Goal: Task Accomplishment & Management: Use online tool/utility

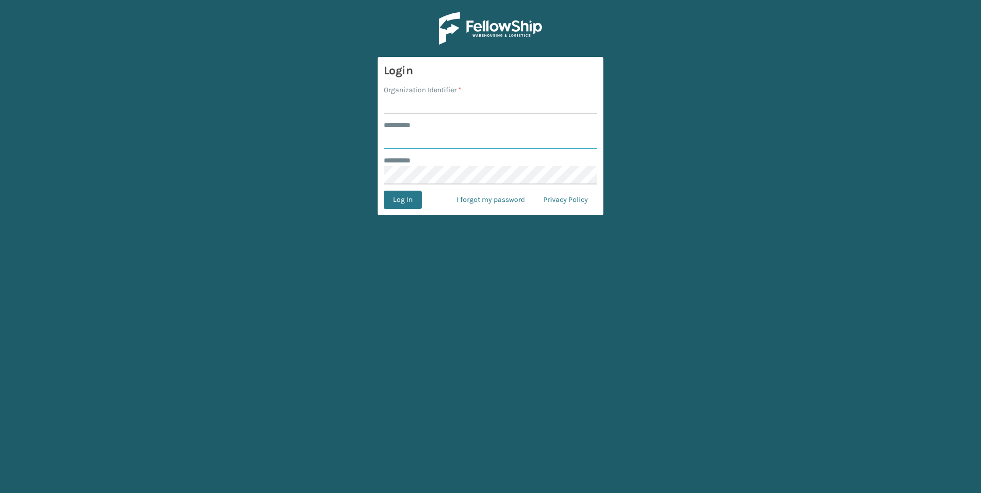
type input "***"
click at [467, 109] on input "Organization Identifier *" at bounding box center [490, 104] width 213 height 18
type input "Fellowship - West"
drag, startPoint x: 466, startPoint y: 108, endPoint x: 402, endPoint y: 199, distance: 111.0
click at [465, 140] on input "***" at bounding box center [490, 140] width 213 height 18
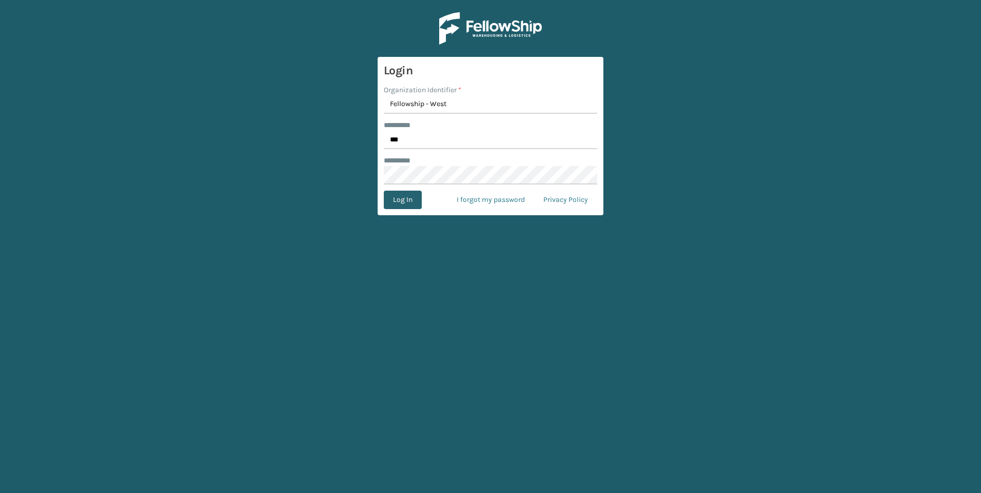
click at [391, 206] on button "Log In" at bounding box center [403, 200] width 38 height 18
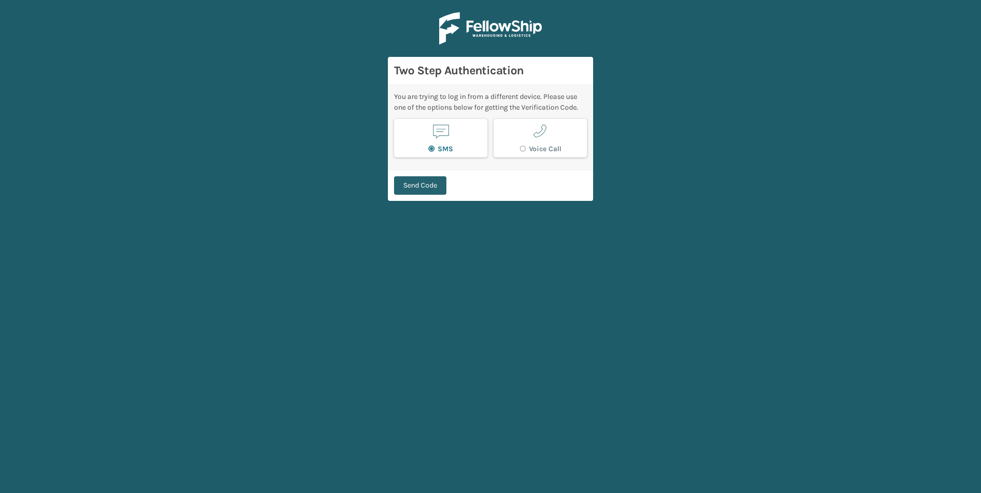
click at [417, 187] on button "Send Code" at bounding box center [420, 185] width 52 height 18
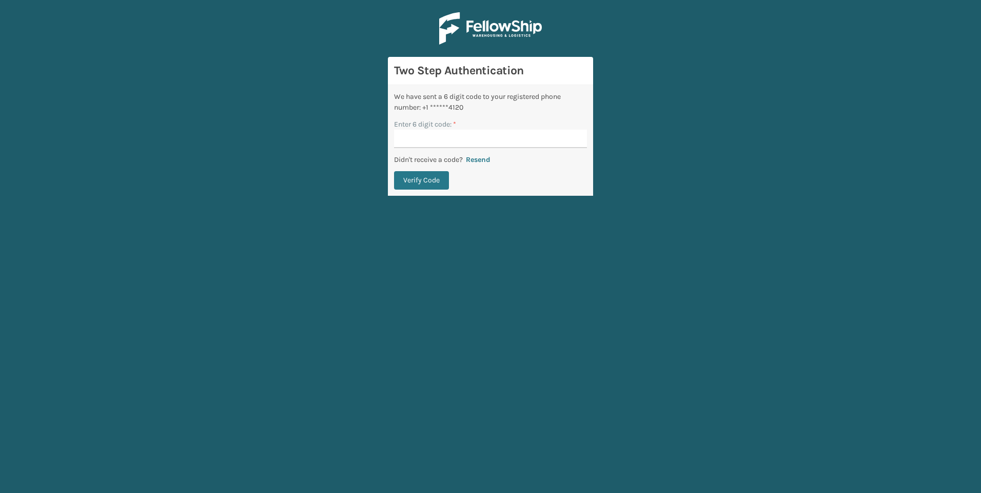
click at [463, 135] on input "Enter 6 digit code: *" at bounding box center [490, 139] width 193 height 18
type input "921950"
click at [433, 185] on button "Verify Code" at bounding box center [421, 180] width 55 height 18
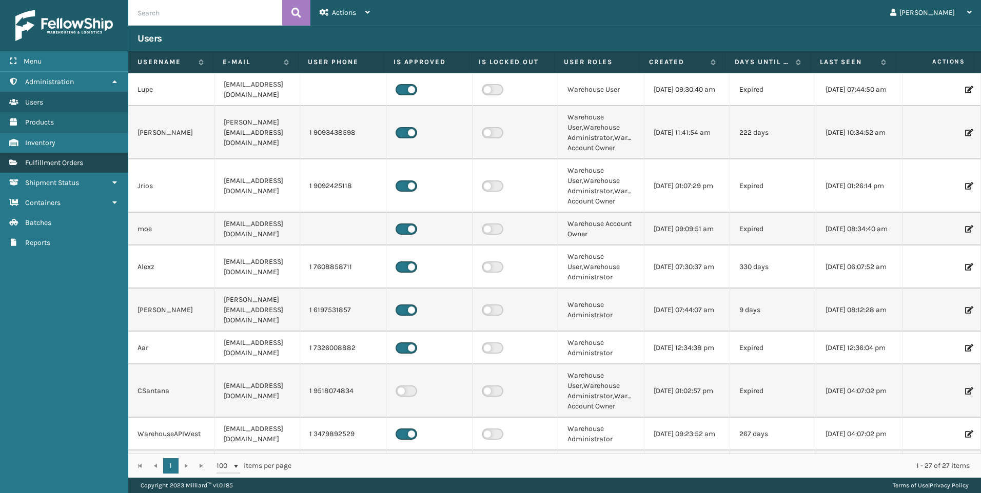
click at [83, 163] on span "Fulfillment Orders" at bounding box center [54, 163] width 58 height 9
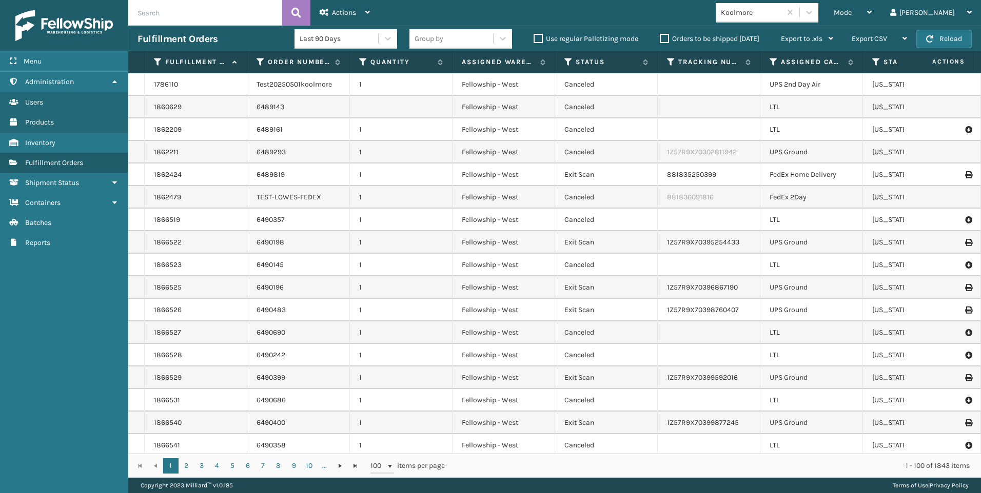
click at [782, 13] on div "Koolmore" at bounding box center [751, 12] width 61 height 11
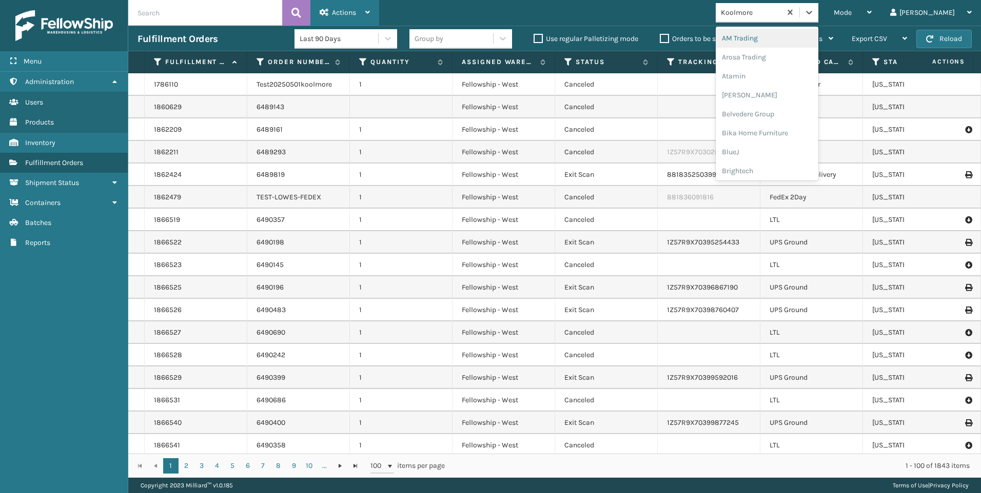
click at [339, 16] on span "Actions" at bounding box center [344, 12] width 24 height 9
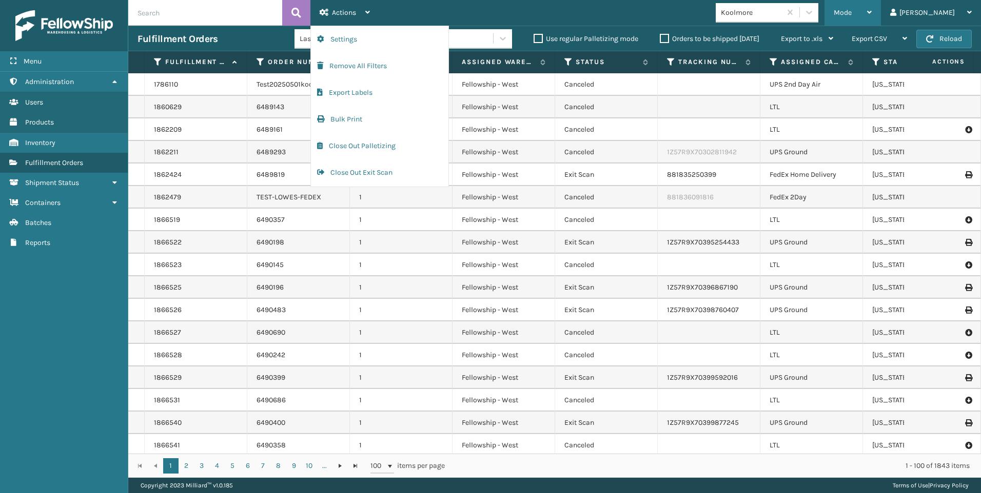
click at [852, 14] on span "Mode" at bounding box center [843, 12] width 18 height 9
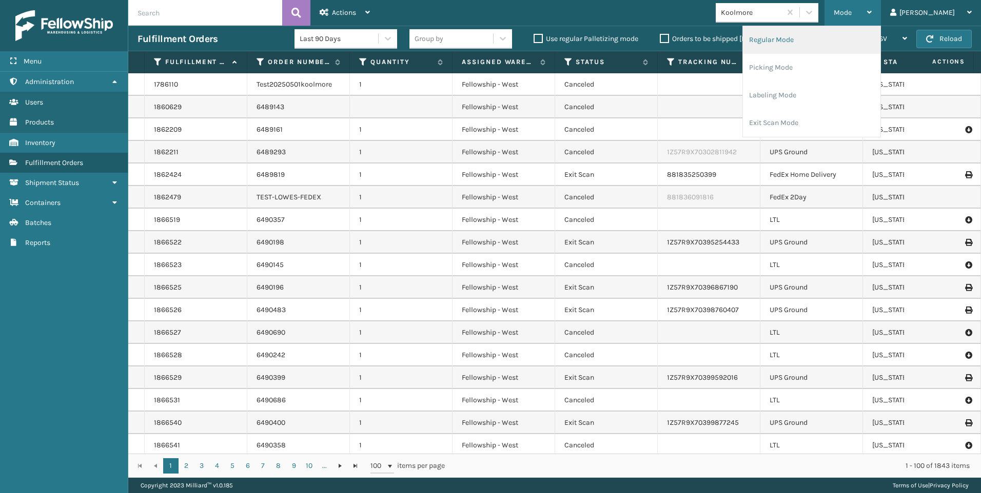
click at [827, 37] on li "Regular Mode" at bounding box center [811, 40] width 137 height 28
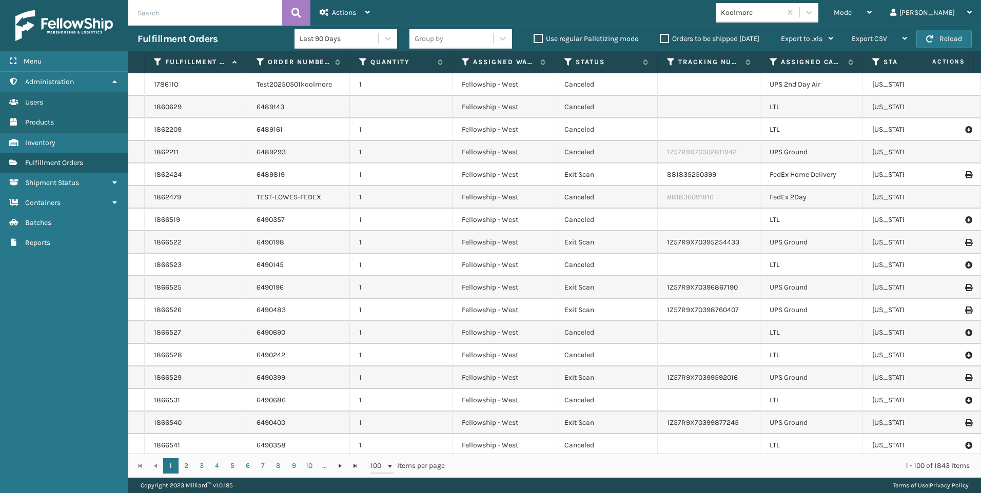
drag, startPoint x: 246, startPoint y: 21, endPoint x: 242, endPoint y: 16, distance: 5.8
click at [245, 20] on input "text" at bounding box center [205, 13] width 154 height 26
type input "2008553"
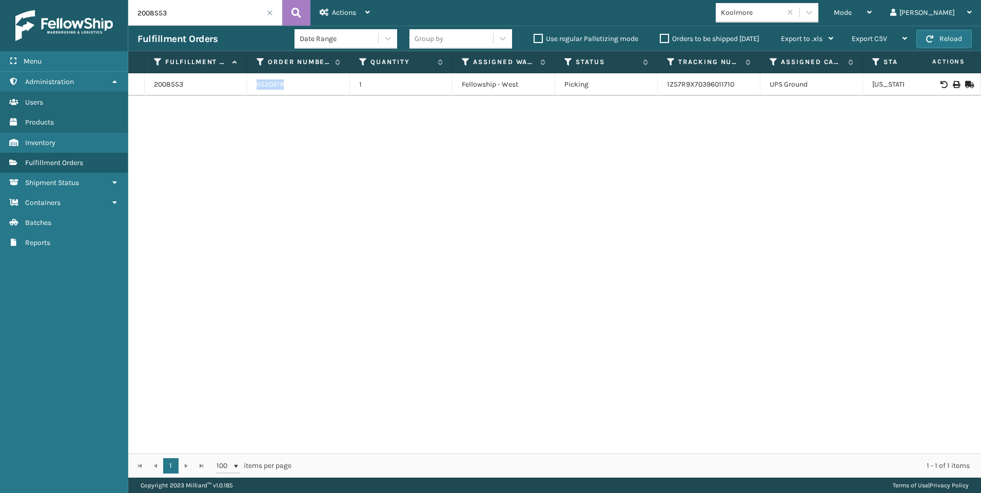
drag, startPoint x: 257, startPoint y: 82, endPoint x: 313, endPoint y: 81, distance: 55.9
click at [313, 81] on td "6520619" at bounding box center [298, 84] width 103 height 23
copy td "6520619"
drag, startPoint x: 189, startPoint y: 10, endPoint x: 130, endPoint y: 9, distance: 59.5
click at [126, 0] on div "Menu Administration Users Products Inventory Fulfillment Orders Shipment Status…" at bounding box center [490, 0] width 981 height 0
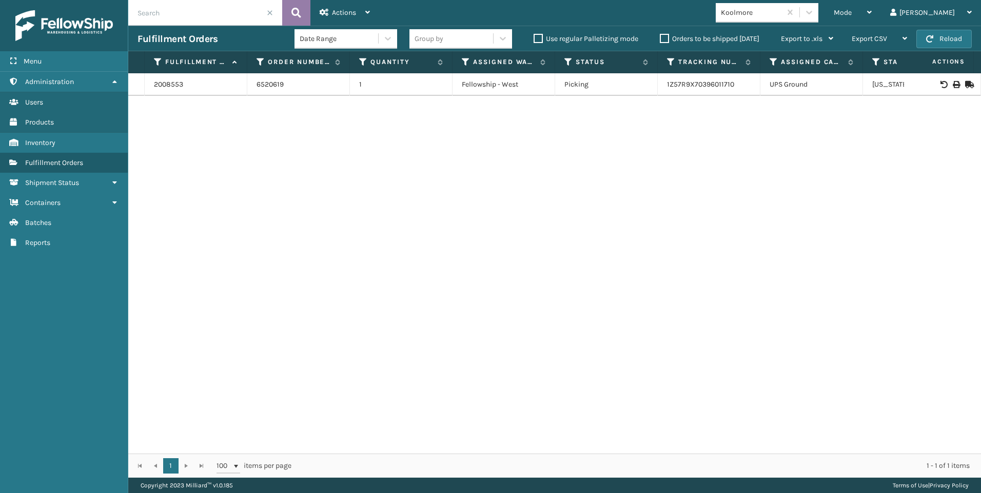
click at [298, 4] on button at bounding box center [296, 13] width 28 height 26
click at [292, 13] on icon at bounding box center [296, 12] width 10 height 15
click at [939, 32] on button "Reload" at bounding box center [943, 39] width 55 height 18
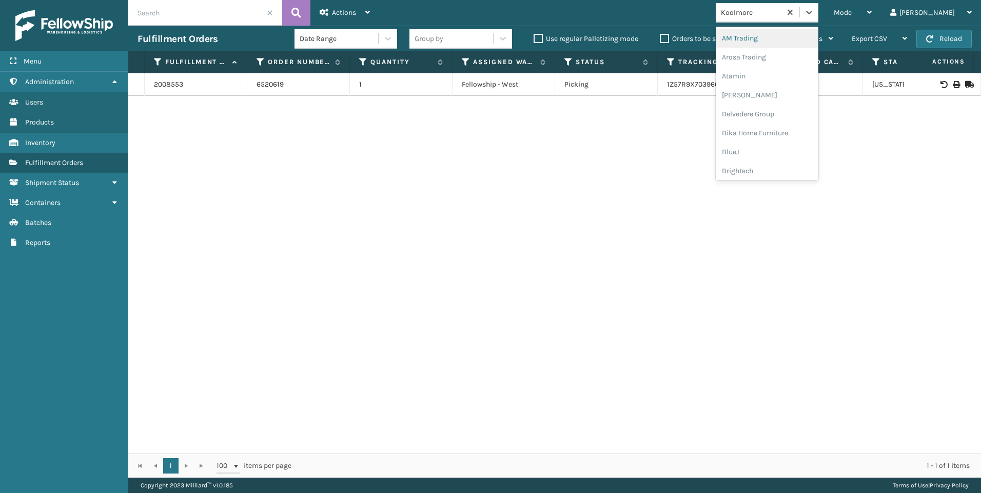
click at [781, 18] on div "Koolmore" at bounding box center [748, 12] width 65 height 17
click at [818, 156] on div "SleepGeekz" at bounding box center [767, 150] width 103 height 19
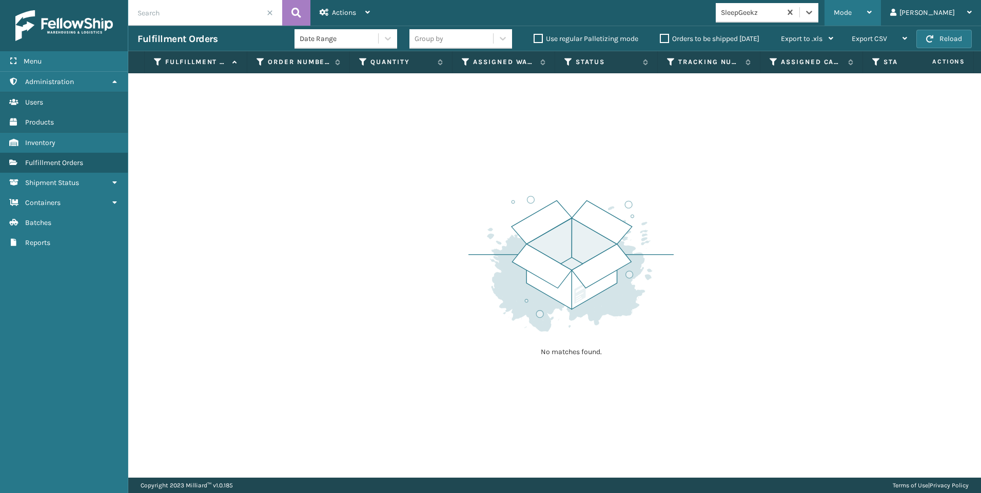
click at [872, 6] on div "Mode" at bounding box center [853, 13] width 38 height 26
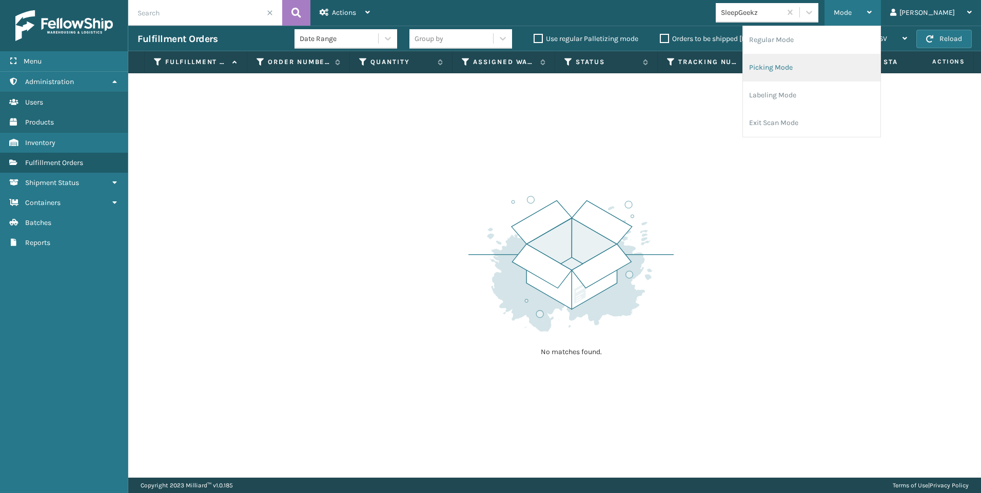
click at [829, 60] on li "Picking Mode" at bounding box center [811, 68] width 137 height 28
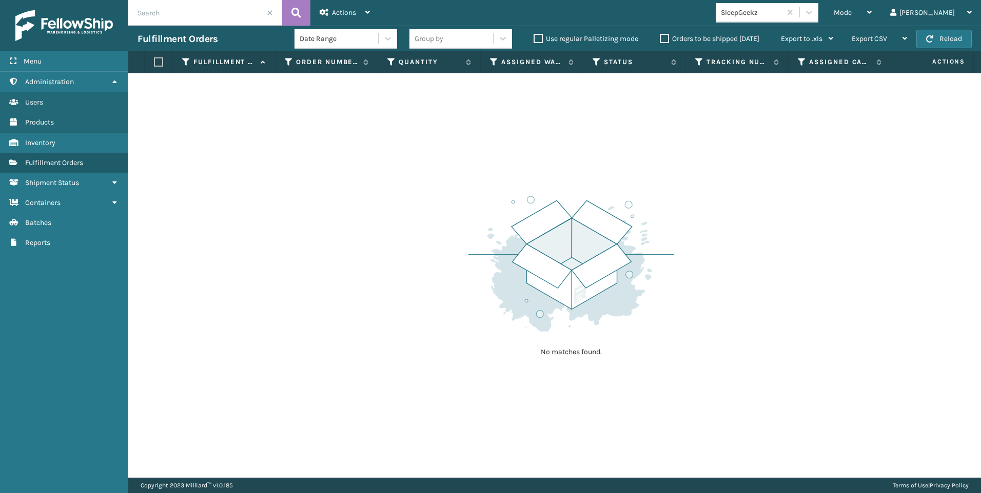
click at [690, 35] on label "Orders to be shipped [DATE]" at bounding box center [710, 38] width 100 height 9
click at [660, 35] on input "Orders to be shipped [DATE]" at bounding box center [660, 36] width 1 height 7
click at [690, 36] on label "Orders to be shipped [DATE]" at bounding box center [710, 38] width 100 height 9
click at [660, 36] on input "Orders to be shipped [DATE]" at bounding box center [660, 36] width 1 height 7
click at [270, 12] on span at bounding box center [270, 13] width 6 height 6
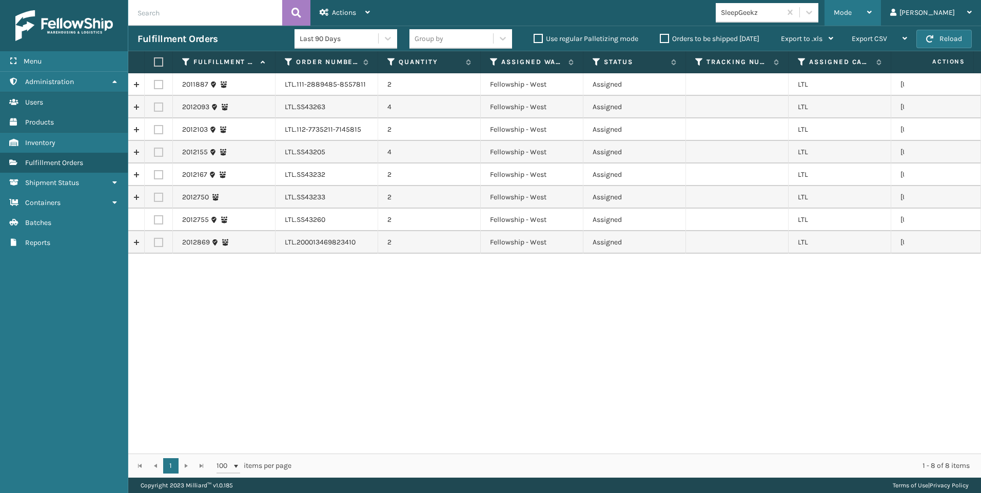
click at [871, 10] on div "Mode Regular Mode Picking Mode Labeling Mode Exit Scan Mode" at bounding box center [852, 13] width 56 height 26
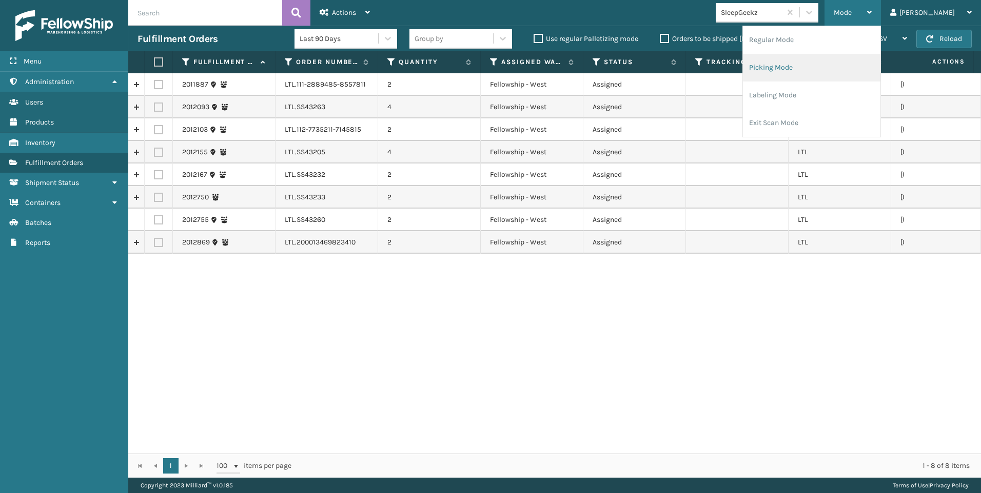
click at [850, 65] on li "Picking Mode" at bounding box center [811, 68] width 137 height 28
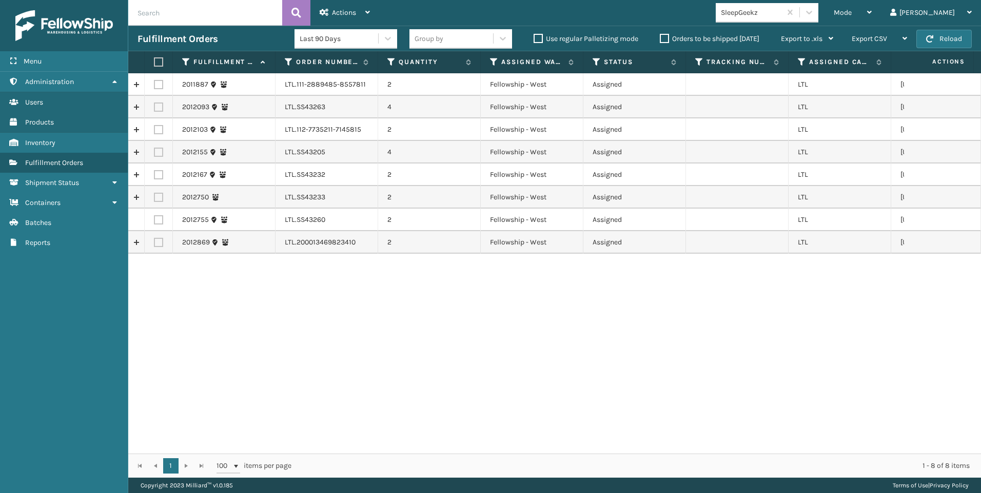
click at [160, 58] on label at bounding box center [157, 61] width 6 height 9
click at [154, 59] on input "checkbox" at bounding box center [154, 62] width 1 height 7
checkbox input "true"
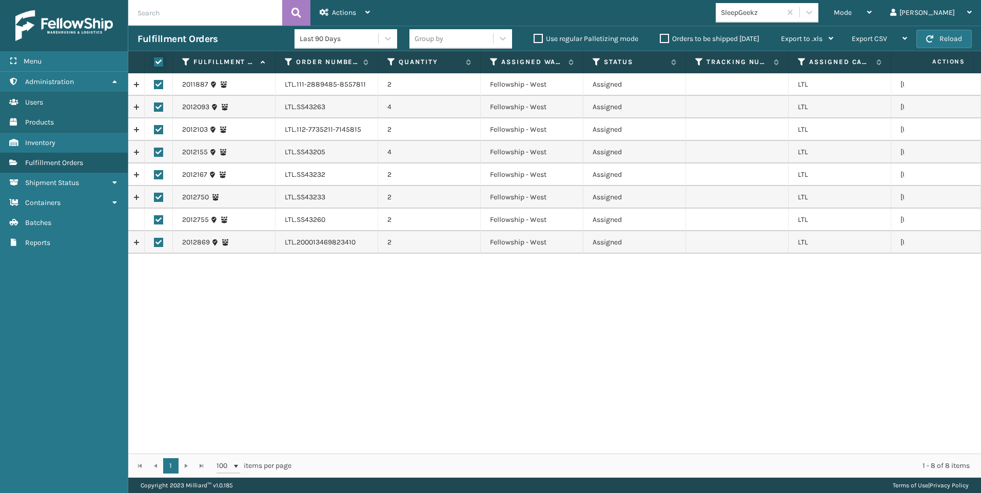
checkbox input "true"
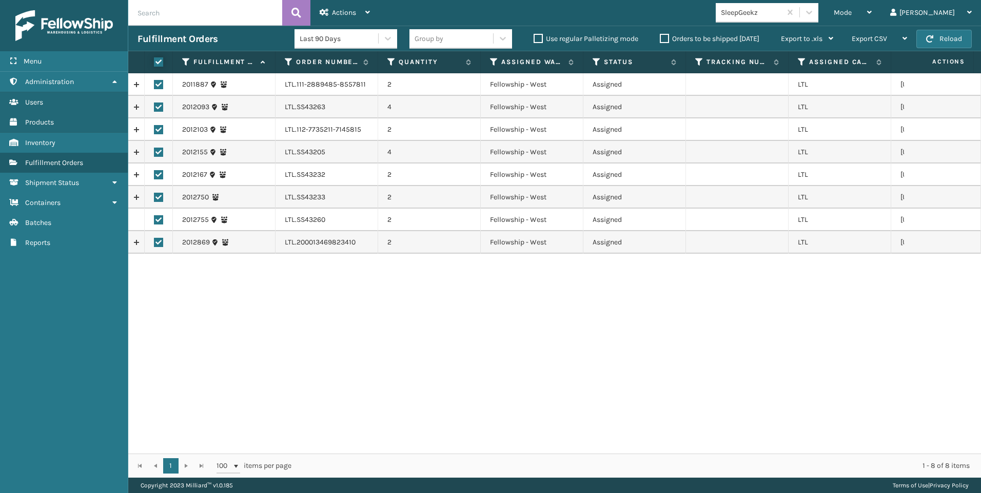
checkbox input "true"
click at [357, 21] on div "Actions" at bounding box center [345, 13] width 50 height 26
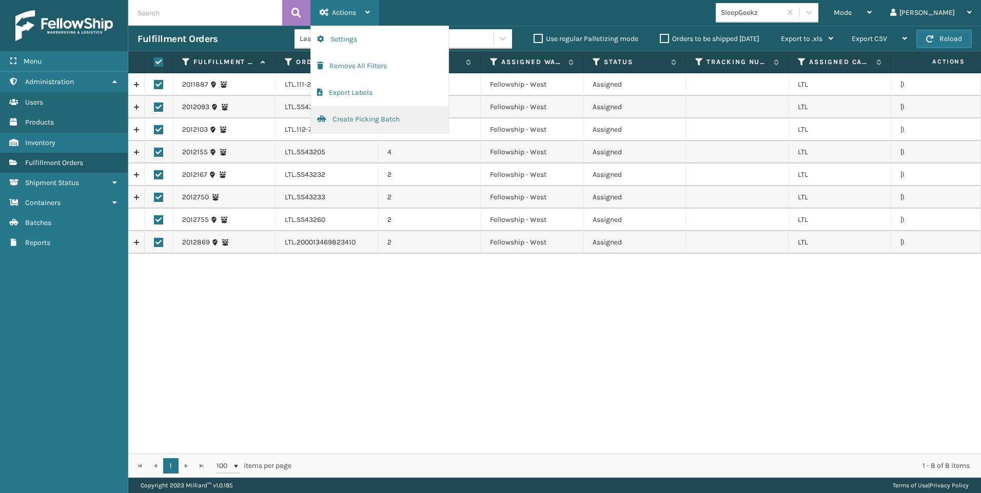
click at [355, 117] on button "Create Picking Batch" at bounding box center [379, 119] width 137 height 27
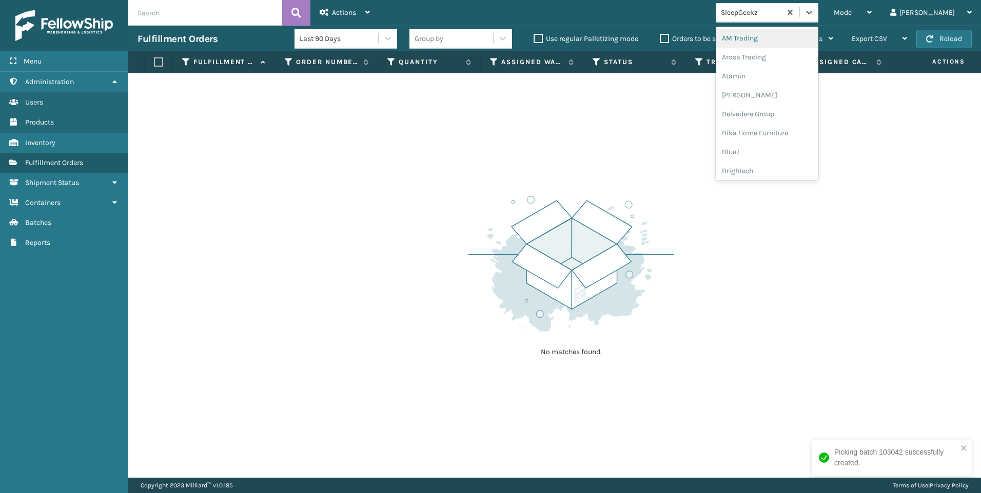
drag, startPoint x: 814, startPoint y: 13, endPoint x: 808, endPoint y: 20, distance: 8.7
click at [782, 13] on div "SleepGeekz" at bounding box center [751, 12] width 61 height 11
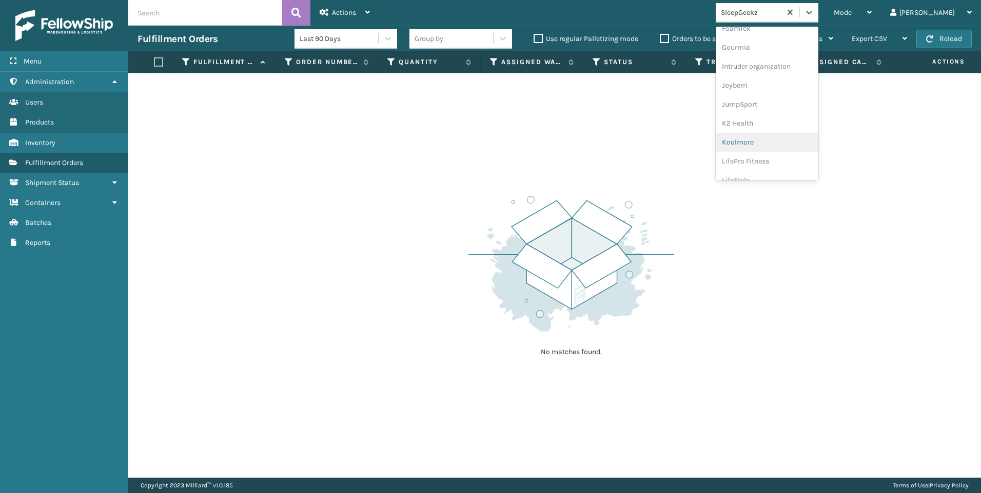
click at [818, 147] on div "Koolmore" at bounding box center [767, 142] width 103 height 19
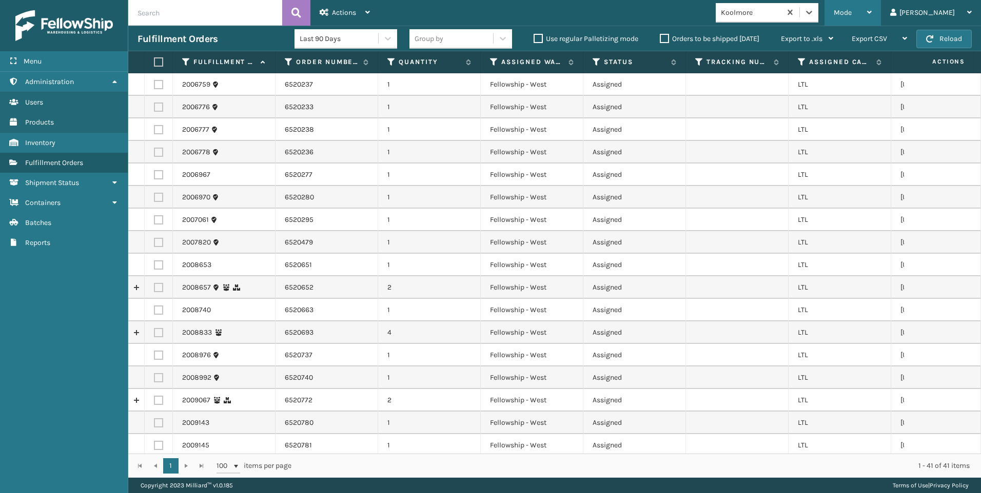
click at [852, 12] on span "Mode" at bounding box center [843, 12] width 18 height 9
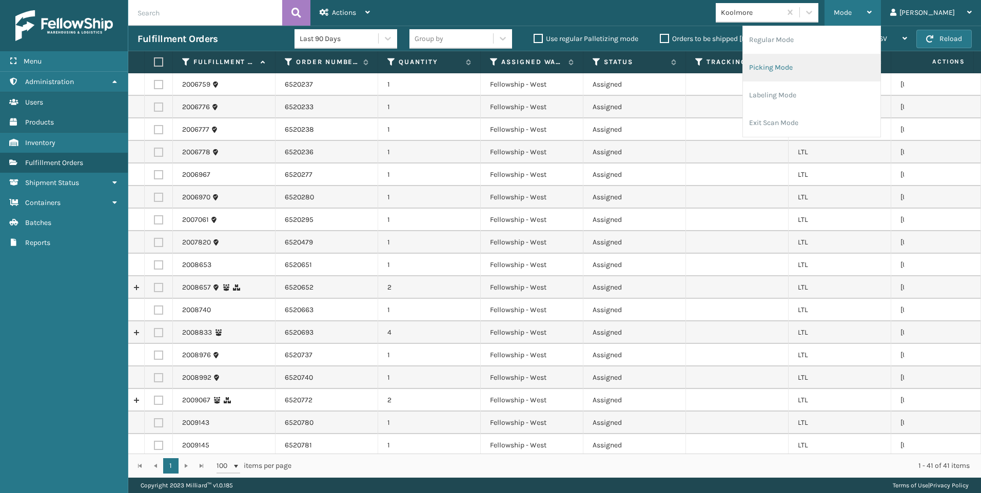
click at [845, 71] on li "Picking Mode" at bounding box center [811, 68] width 137 height 28
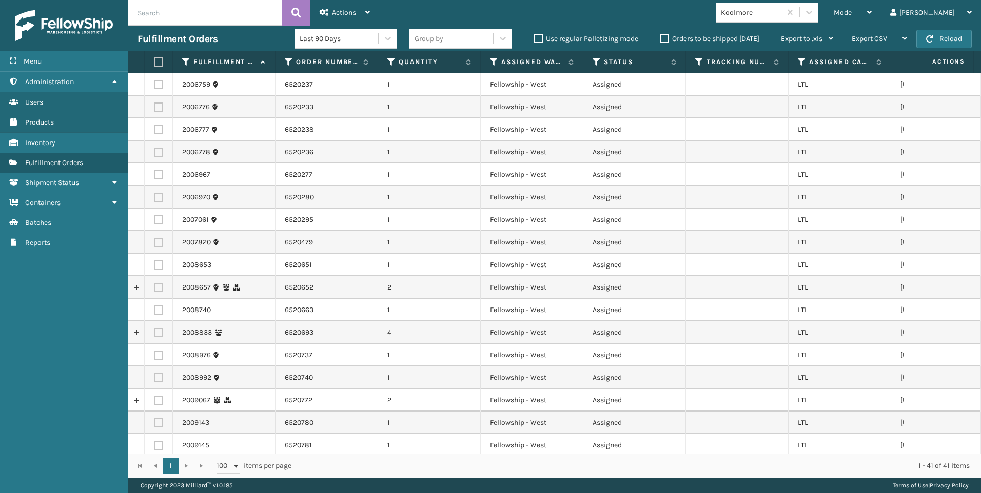
click at [797, 61] on th "Assigned Carrier Service" at bounding box center [839, 62] width 103 height 22
click at [805, 61] on icon at bounding box center [802, 61] width 8 height 9
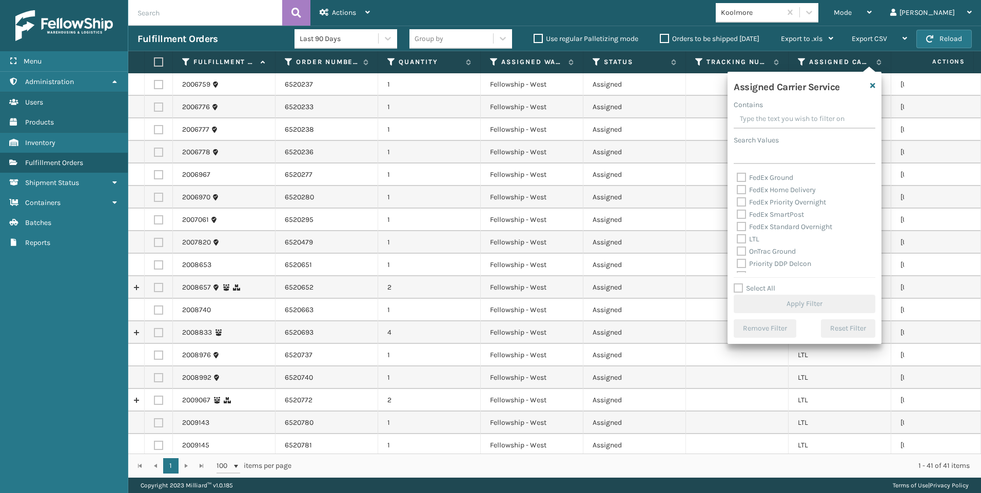
scroll to position [103, 0]
click at [757, 219] on label "LTL" at bounding box center [748, 221] width 23 height 9
click at [737, 219] on input "LTL" at bounding box center [737, 218] width 1 height 7
checkbox input "true"
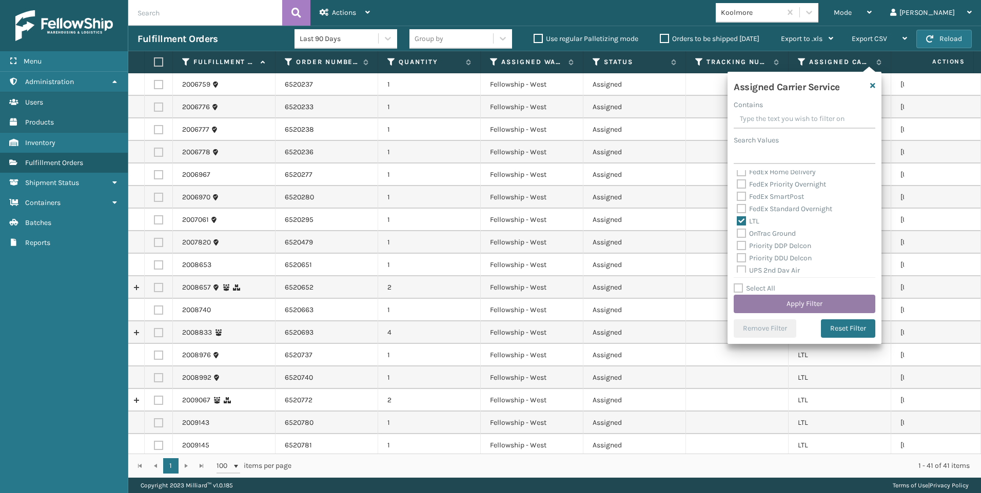
click at [781, 304] on button "Apply Filter" at bounding box center [805, 304] width 142 height 18
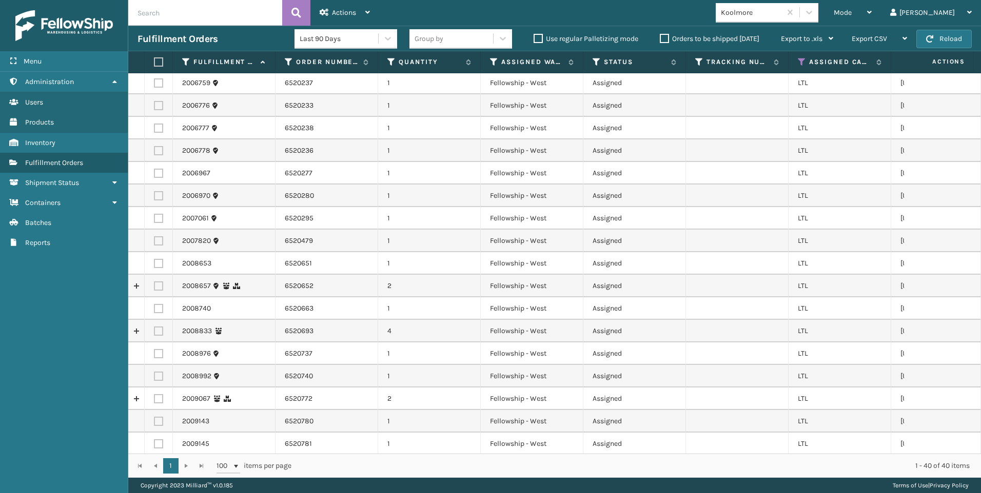
scroll to position [0, 0]
click at [160, 62] on label at bounding box center [157, 61] width 6 height 9
click at [154, 62] on input "checkbox" at bounding box center [154, 62] width 1 height 7
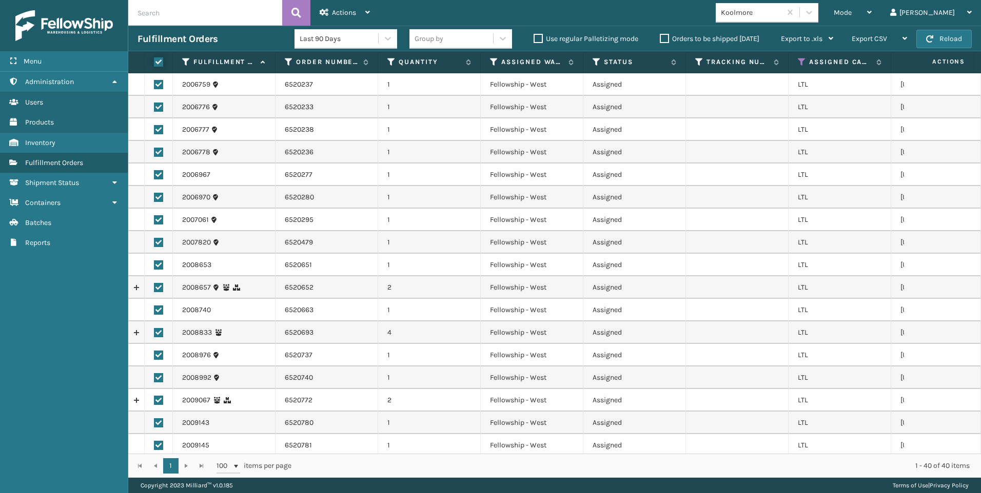
checkbox input "true"
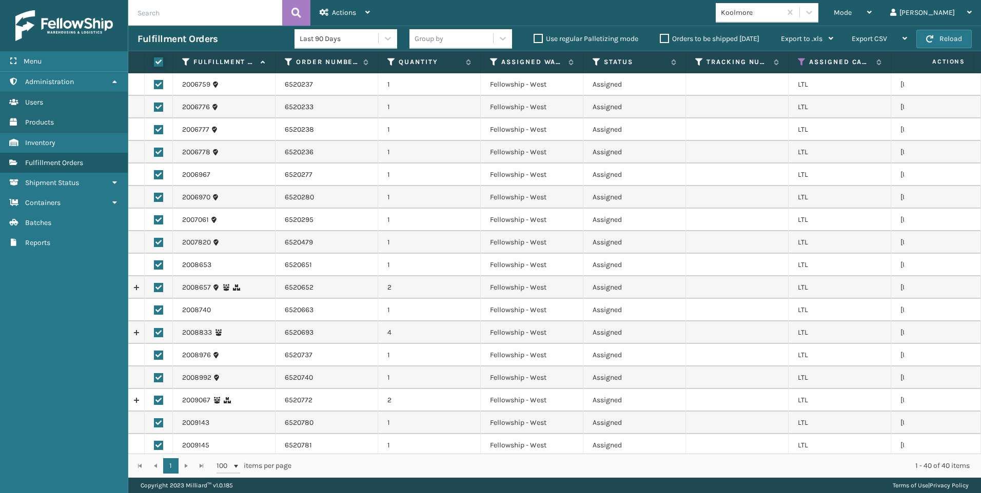
checkbox input "true"
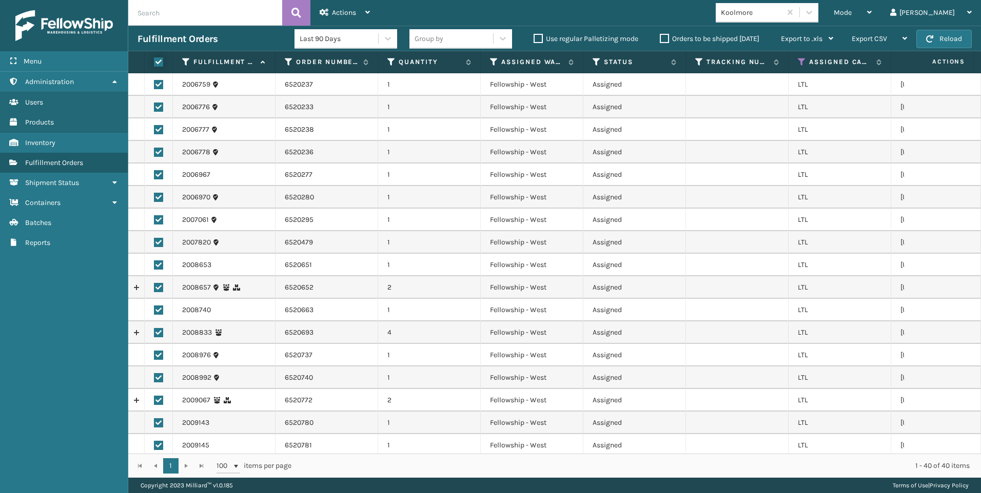
checkbox input "true"
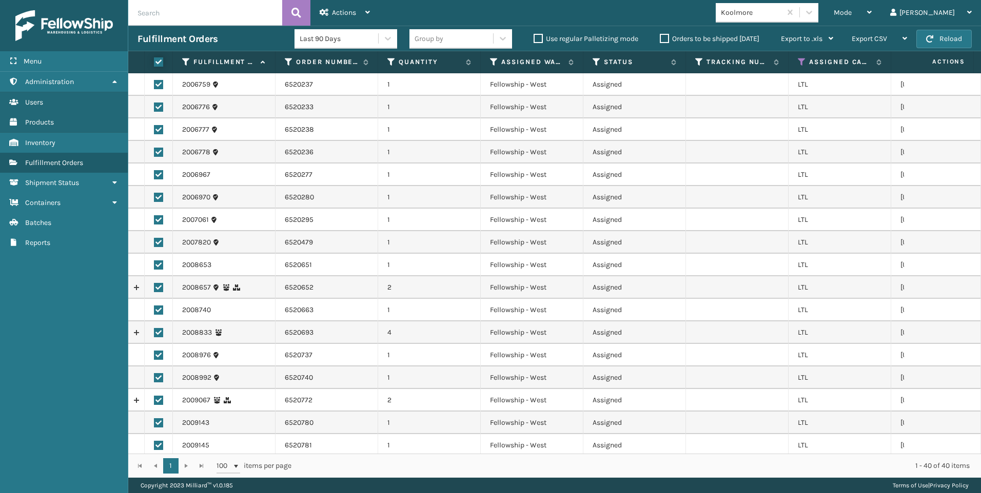
checkbox input "true"
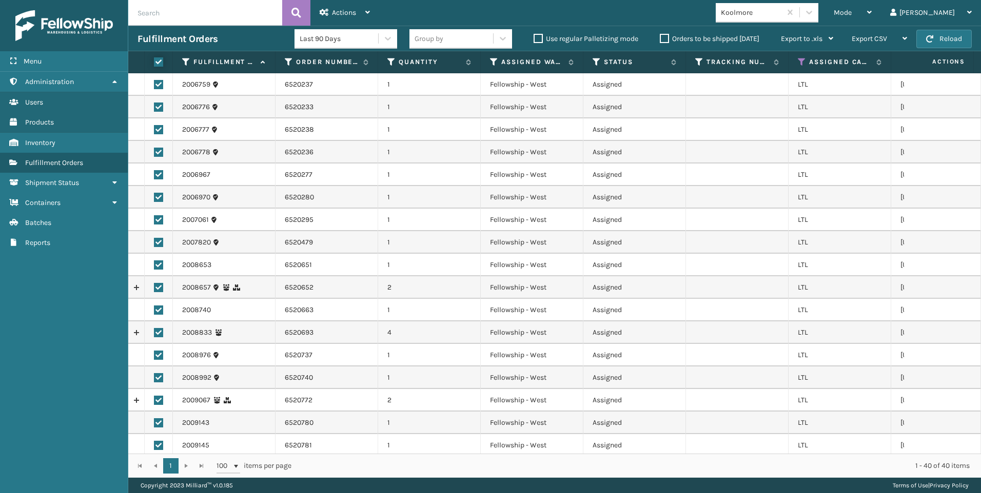
checkbox input "true"
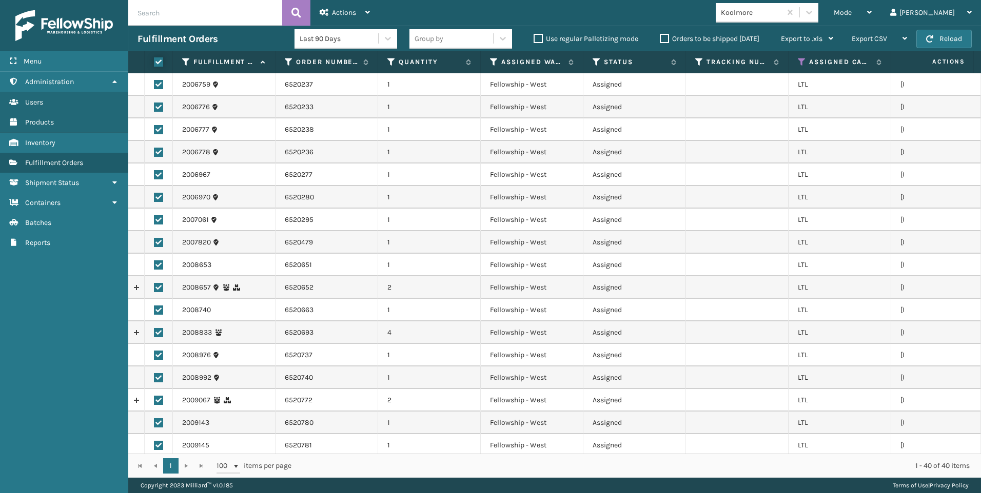
checkbox input "true"
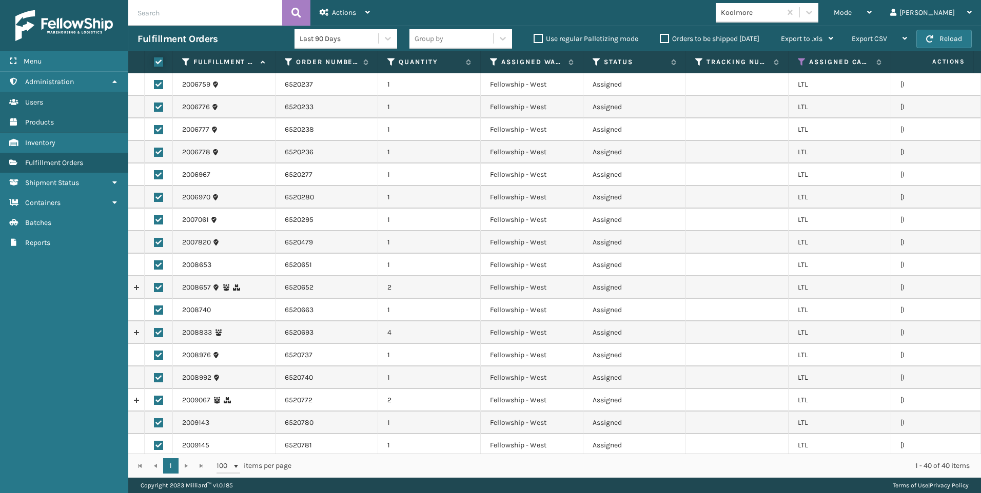
checkbox input "true"
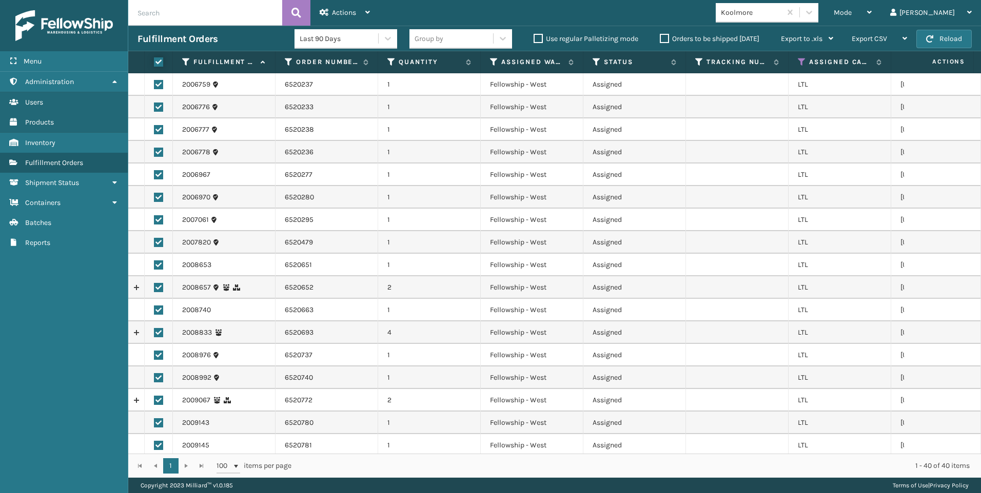
checkbox input "true"
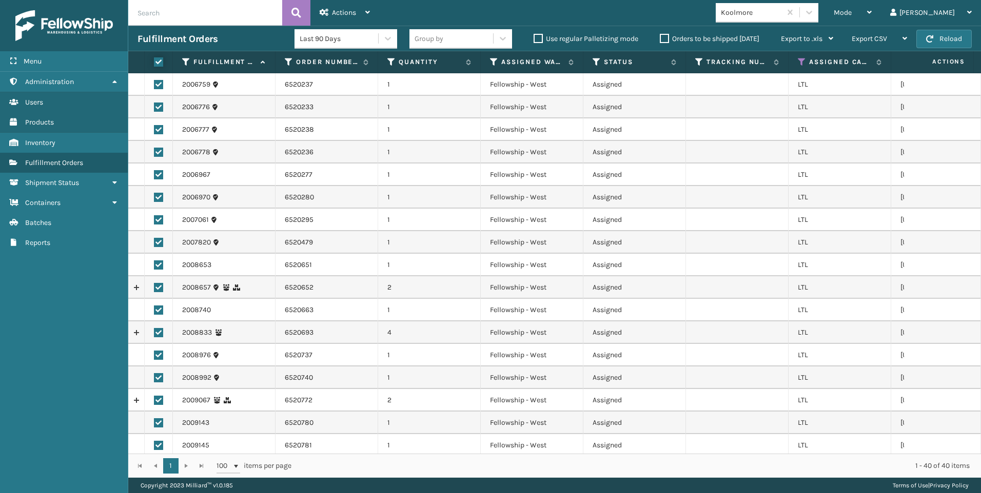
checkbox input "true"
click at [342, 11] on span "Actions" at bounding box center [344, 12] width 24 height 9
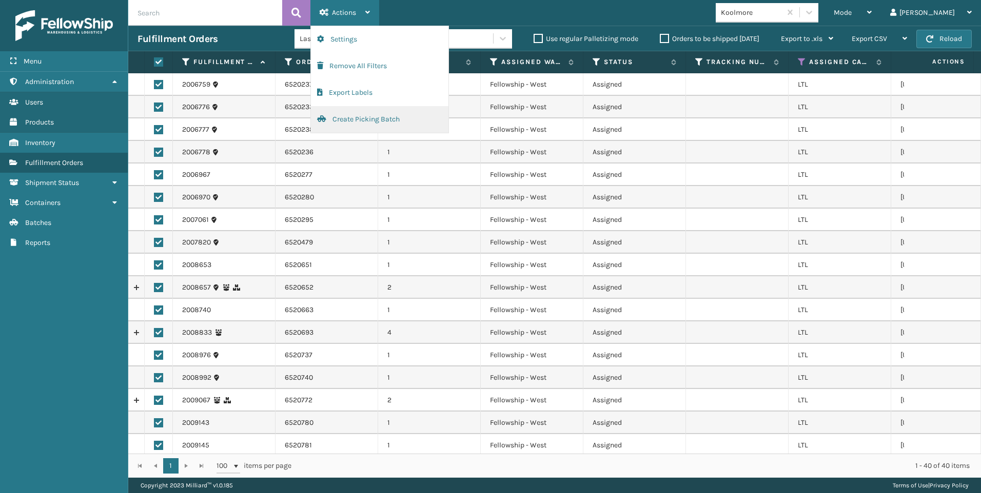
click at [374, 120] on button "Create Picking Batch" at bounding box center [379, 119] width 137 height 27
